Goal: Information Seeking & Learning: Understand process/instructions

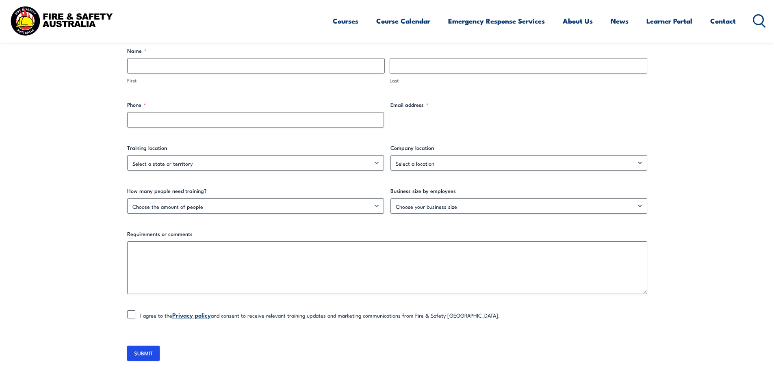
scroll to position [407, 0]
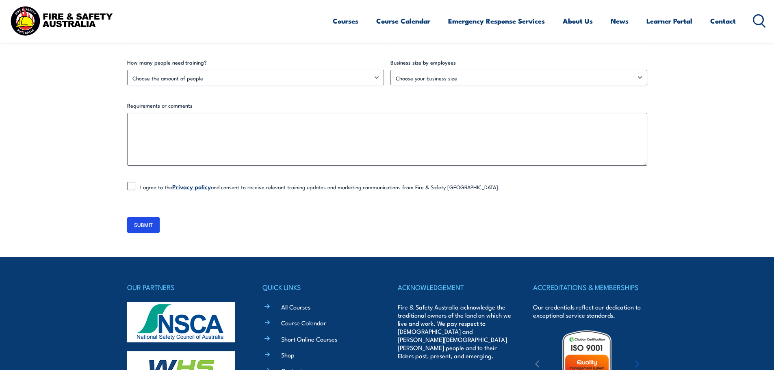
click at [193, 186] on link "Privacy policy" at bounding box center [191, 186] width 39 height 9
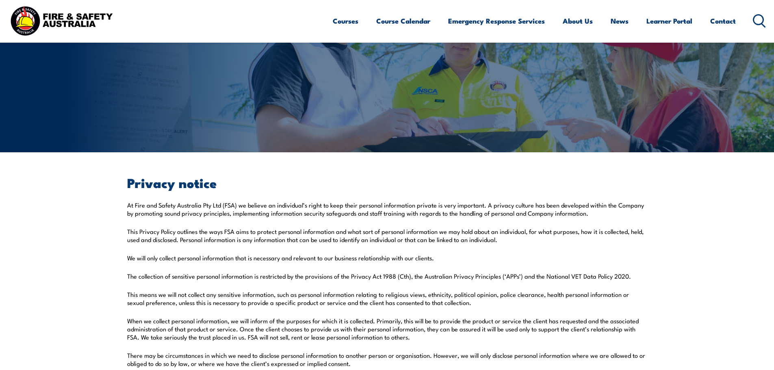
scroll to position [81, 0]
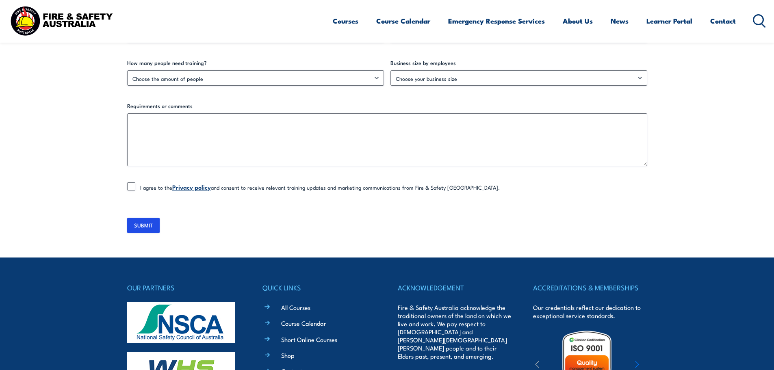
scroll to position [407, 0]
click at [195, 189] on link "Privacy policy" at bounding box center [191, 186] width 39 height 9
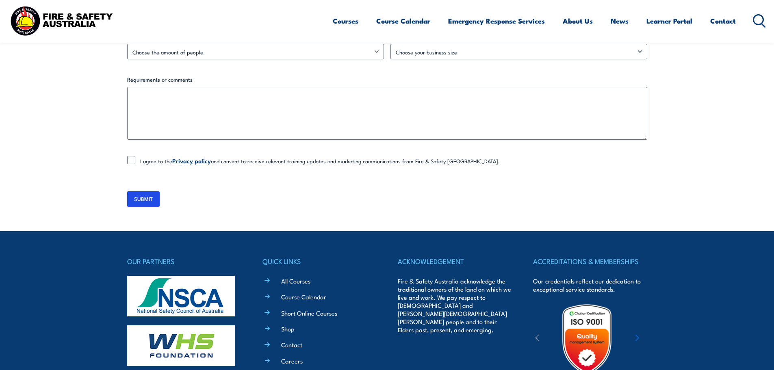
scroll to position [447, 0]
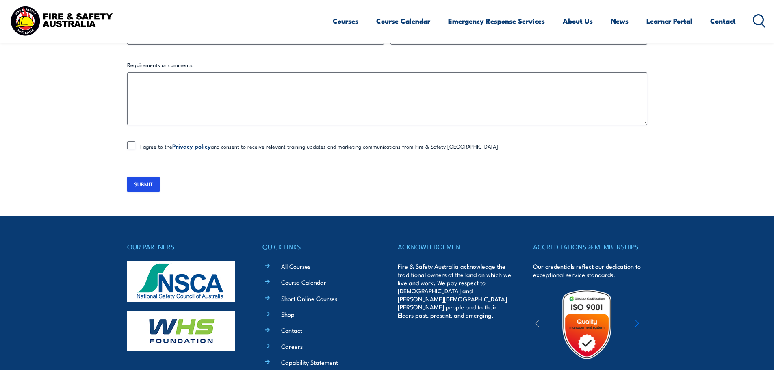
click at [196, 147] on link "Privacy policy" at bounding box center [191, 145] width 39 height 9
